Goal: Task Accomplishment & Management: Manage account settings

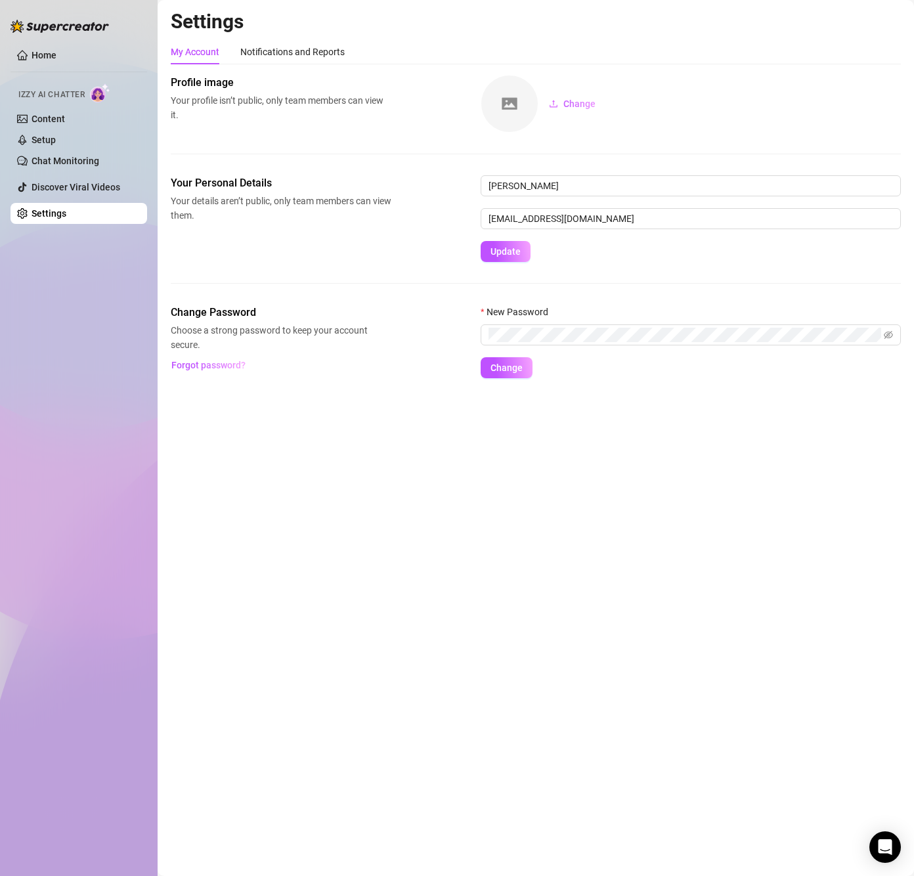
click at [286, 473] on main "Settings My Account Notifications and Reports Profile image Your profile isn’t …" at bounding box center [536, 438] width 756 height 876
click at [65, 114] on link "Content" at bounding box center [48, 119] width 33 height 11
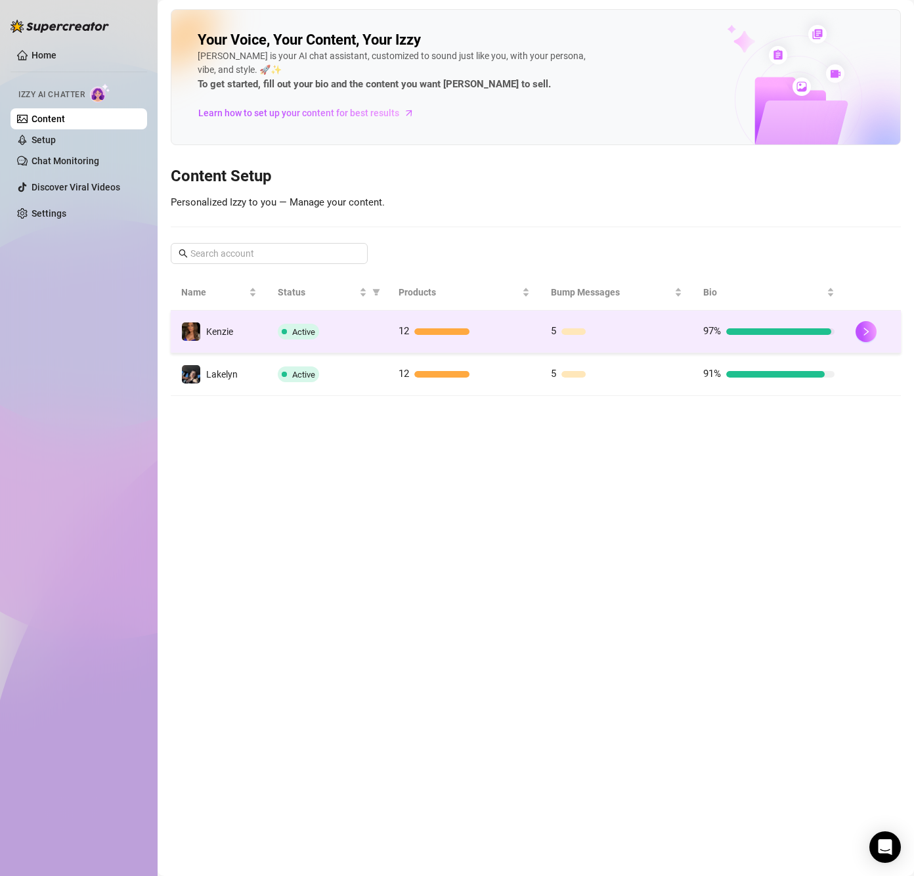
click at [843, 331] on td "97%" at bounding box center [769, 332] width 152 height 43
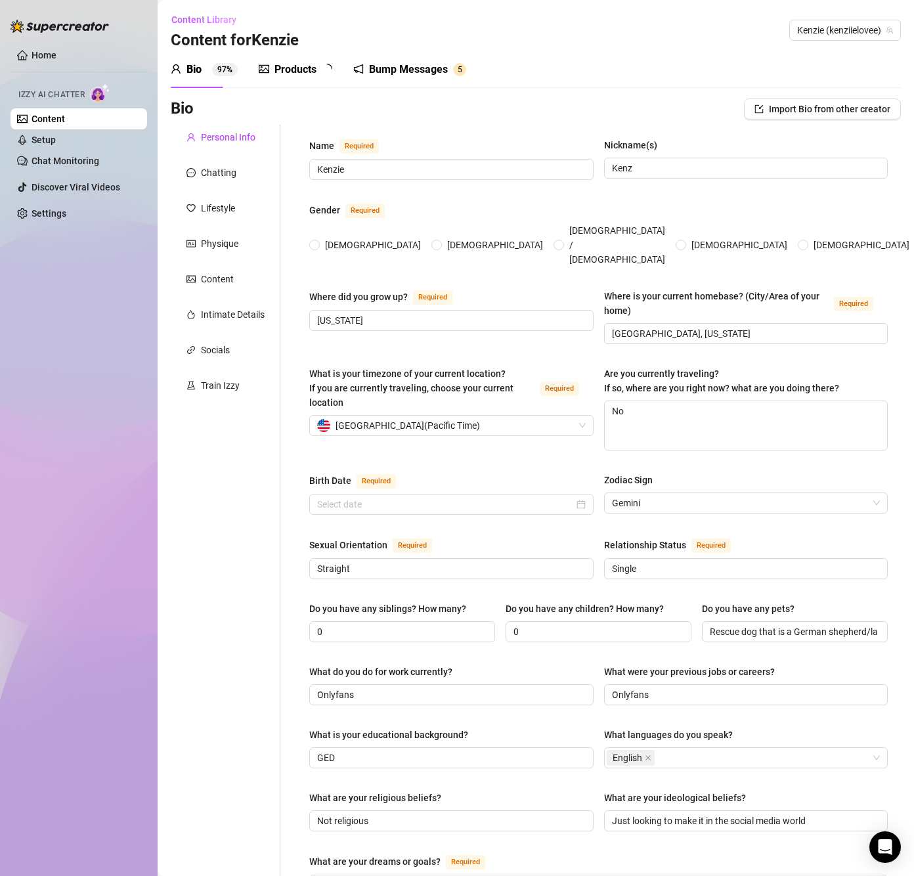
radio input "true"
type input "[DATE]"
click at [45, 141] on link "Setup" at bounding box center [44, 140] width 24 height 11
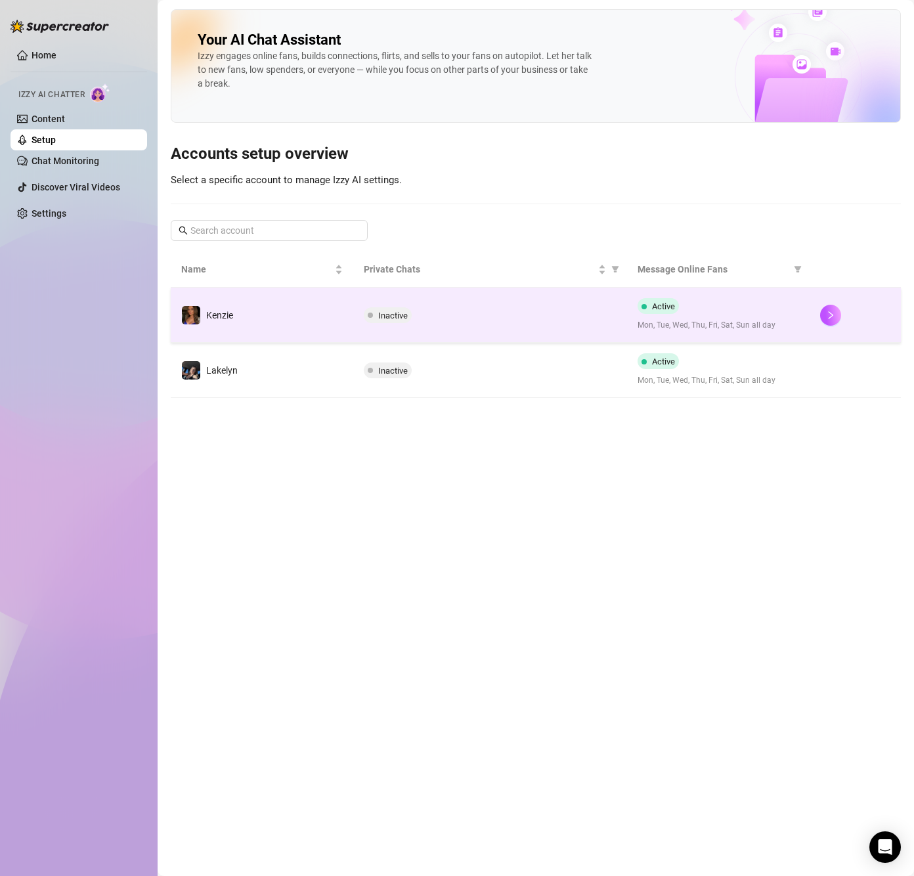
click at [782, 315] on div "Active Mon, Tue, Wed, Thu, Fri, Sat, Sun all day" at bounding box center [719, 314] width 162 height 33
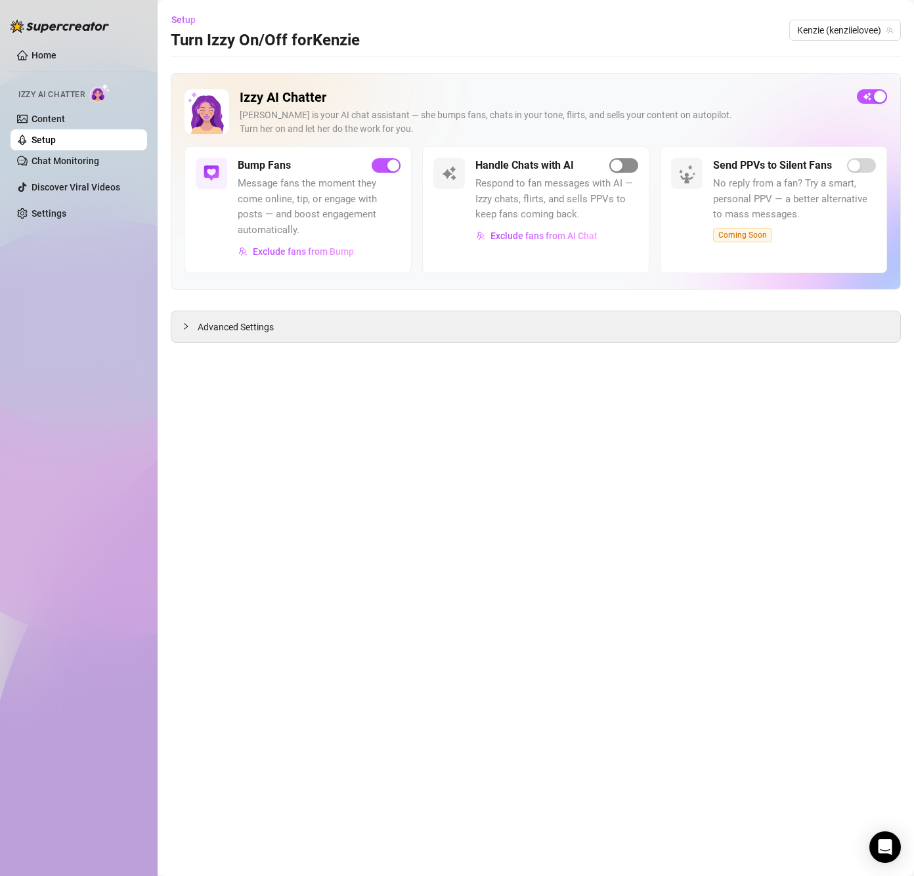
click at [619, 169] on div "button" at bounding box center [617, 166] width 12 height 12
click at [569, 309] on div "Izzy AI Chatter [PERSON_NAME] is your AI chat assistant — she bumps fans, chats…" at bounding box center [536, 208] width 730 height 270
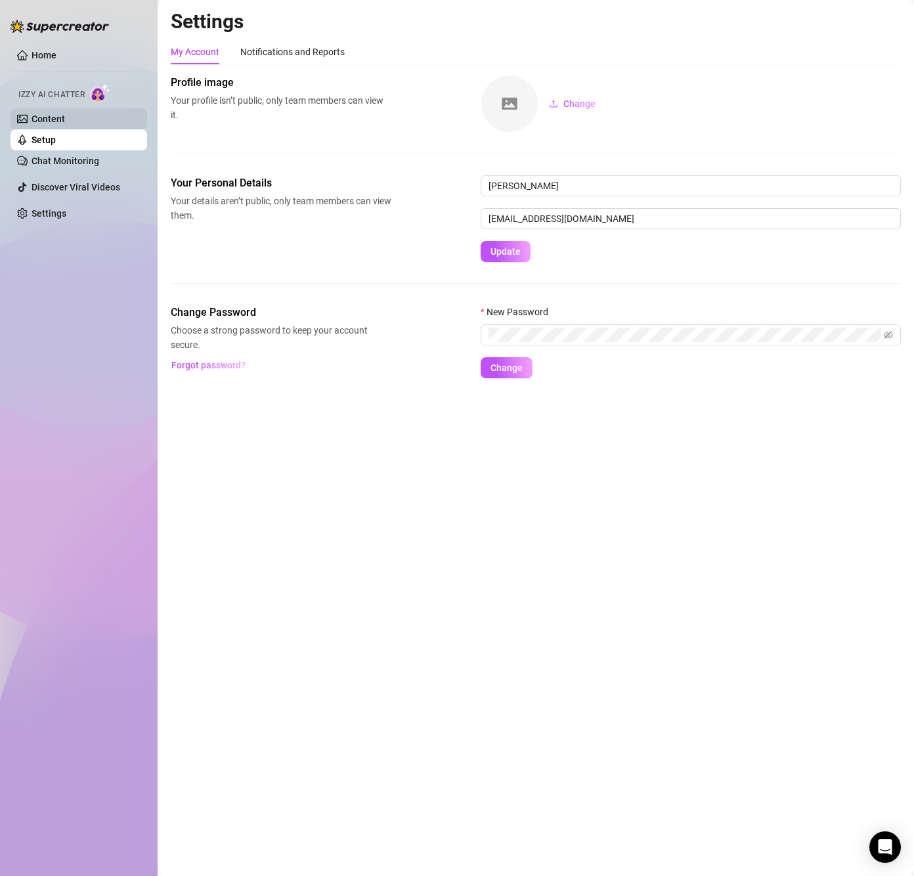
click at [59, 120] on link "Content" at bounding box center [48, 119] width 33 height 11
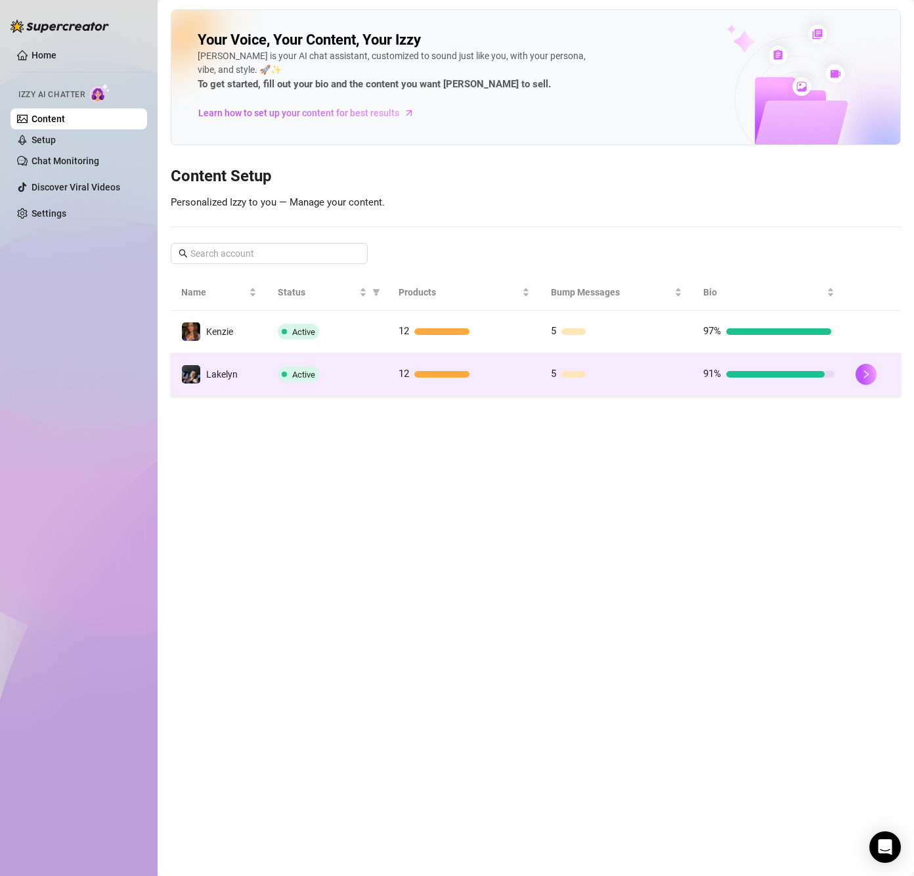
click at [362, 366] on div "Active" at bounding box center [327, 374] width 99 height 16
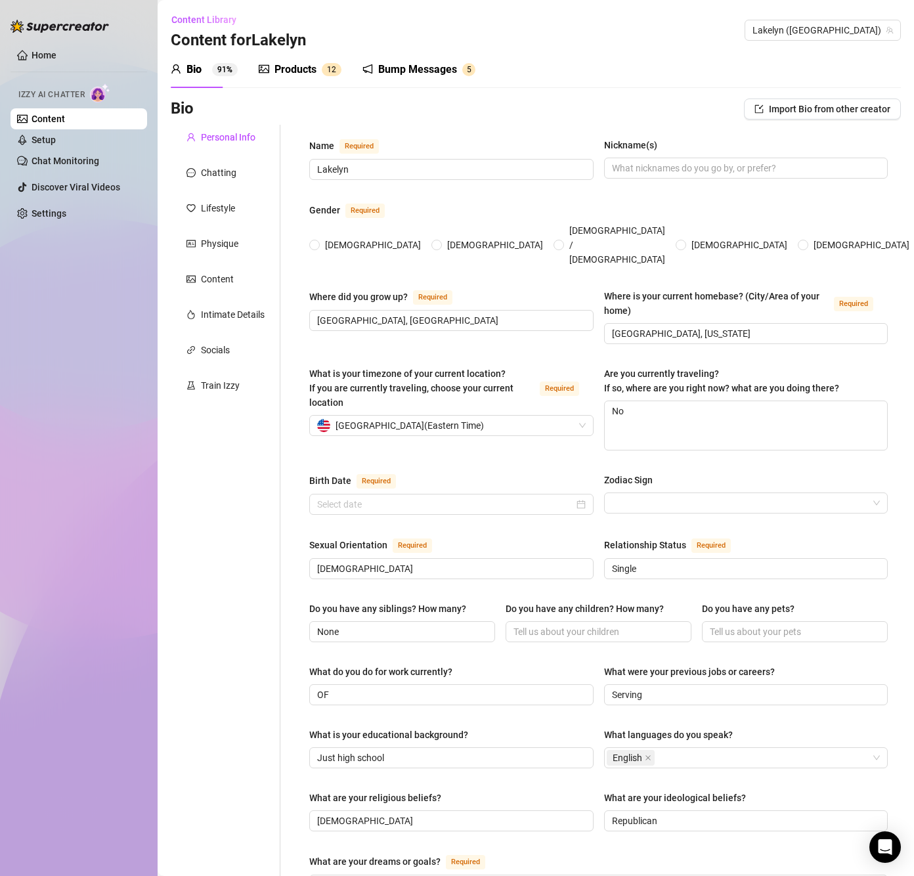
radio input "true"
type input "[DATE]"
click at [56, 135] on link "Setup" at bounding box center [44, 140] width 24 height 11
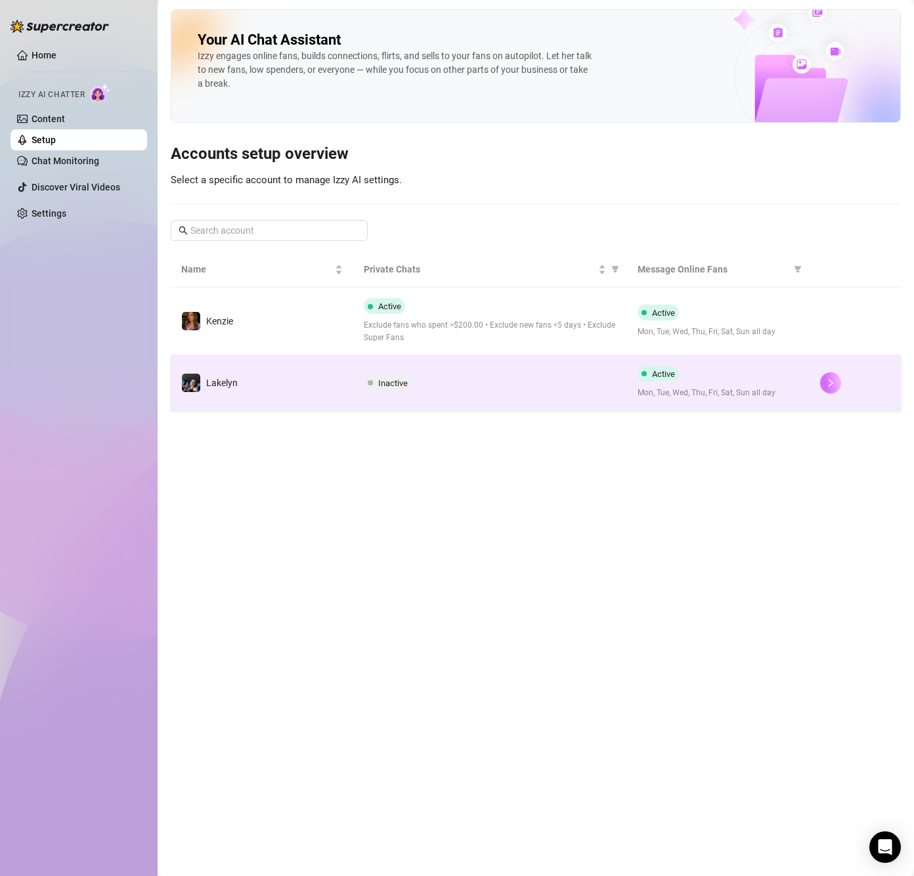
click at [838, 383] on button "button" at bounding box center [830, 382] width 21 height 21
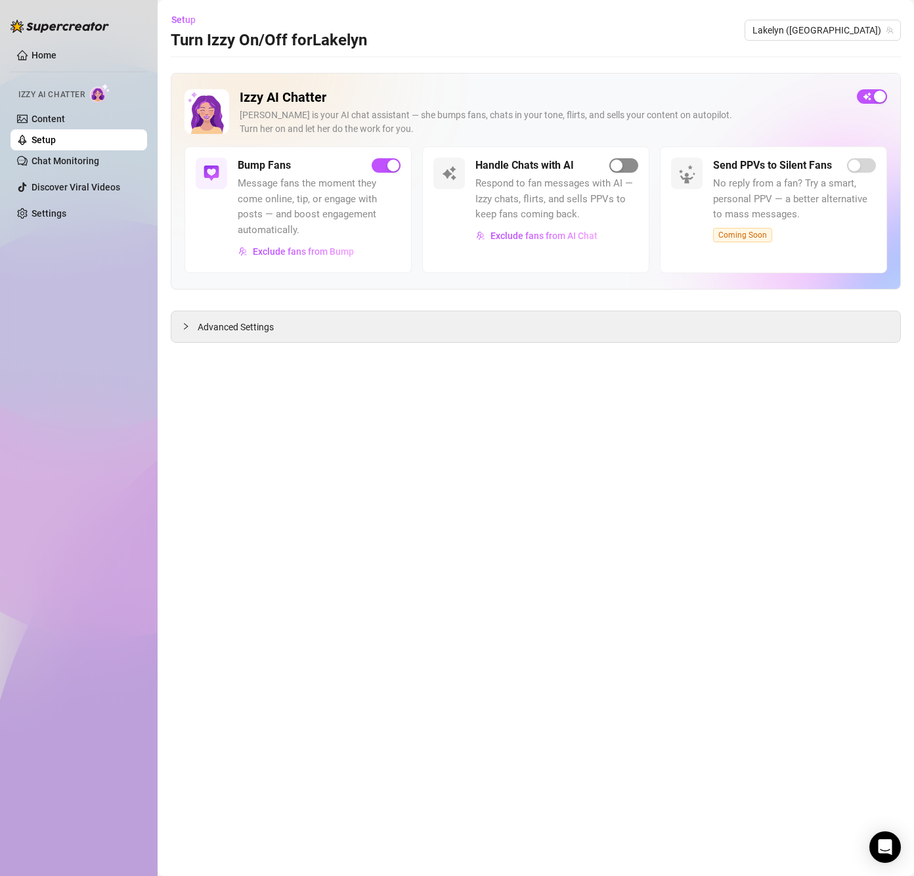
click at [626, 165] on span "button" at bounding box center [623, 165] width 29 height 14
click at [685, 53] on main "Setup Turn Izzy On/Off for [GEOGRAPHIC_DATA] ([GEOGRAPHIC_DATA]) Izzy AI Chatte…" at bounding box center [536, 438] width 756 height 876
click at [446, 446] on main "Setup Turn Izzy On/Off for [GEOGRAPHIC_DATA] ([GEOGRAPHIC_DATA]) Izzy AI Chatte…" at bounding box center [536, 438] width 756 height 876
